Goal: Find specific page/section: Find specific page/section

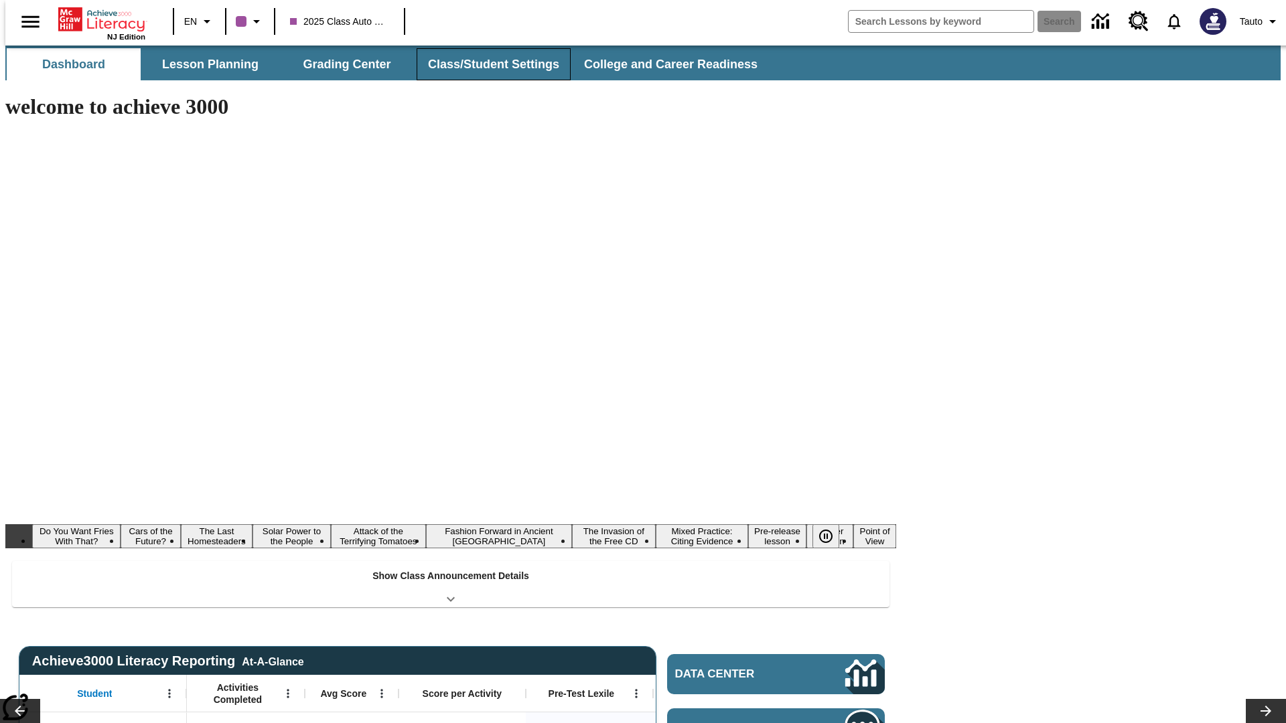
click at [486, 64] on button "Class/Student Settings" at bounding box center [494, 64] width 154 height 32
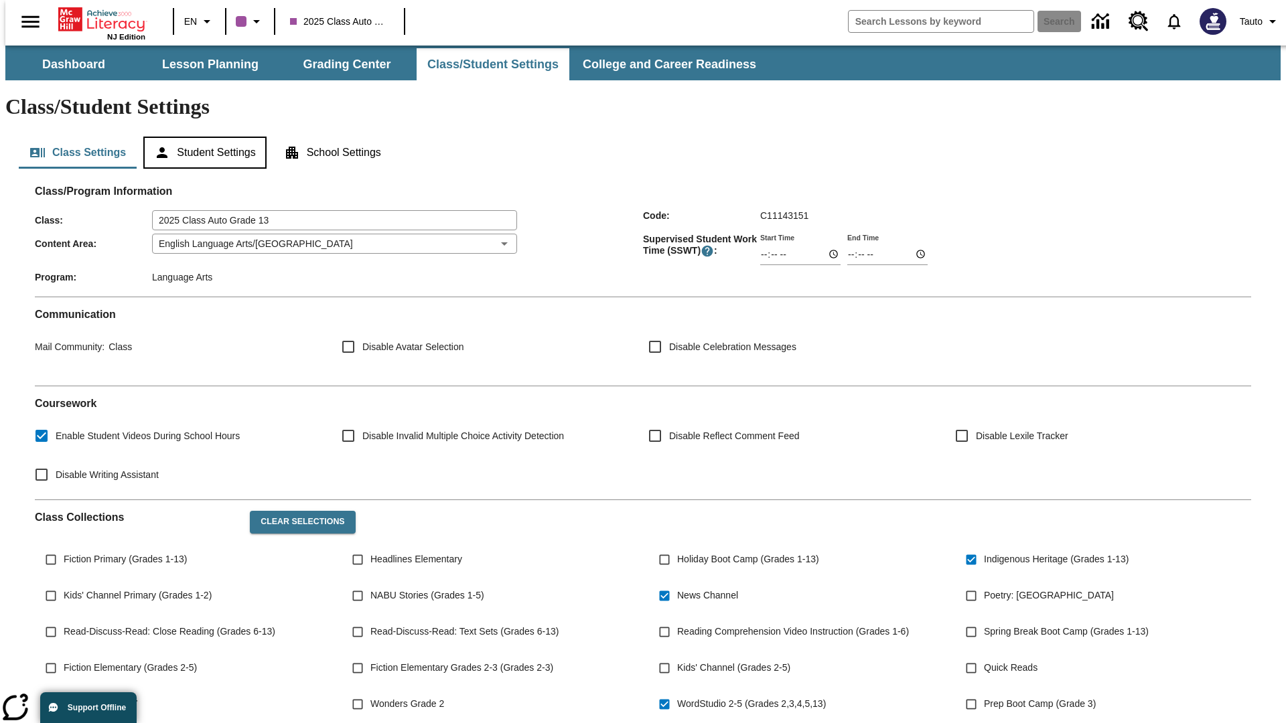
click at [202, 137] on button "Student Settings" at bounding box center [204, 153] width 123 height 32
